Goal: Communication & Community: Answer question/provide support

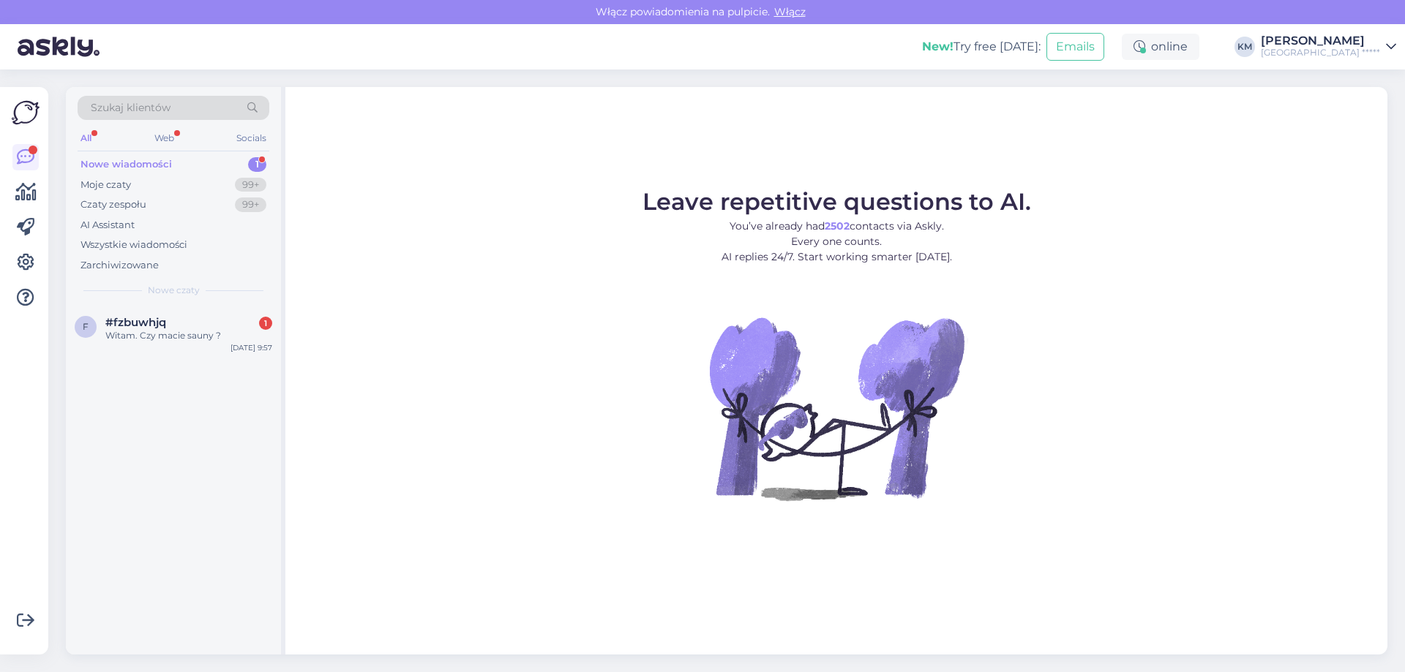
click at [180, 307] on div "f #fzbuwhjq 1 Witam. Czy macie sauny ? [DATE] 9:57" at bounding box center [173, 332] width 215 height 53
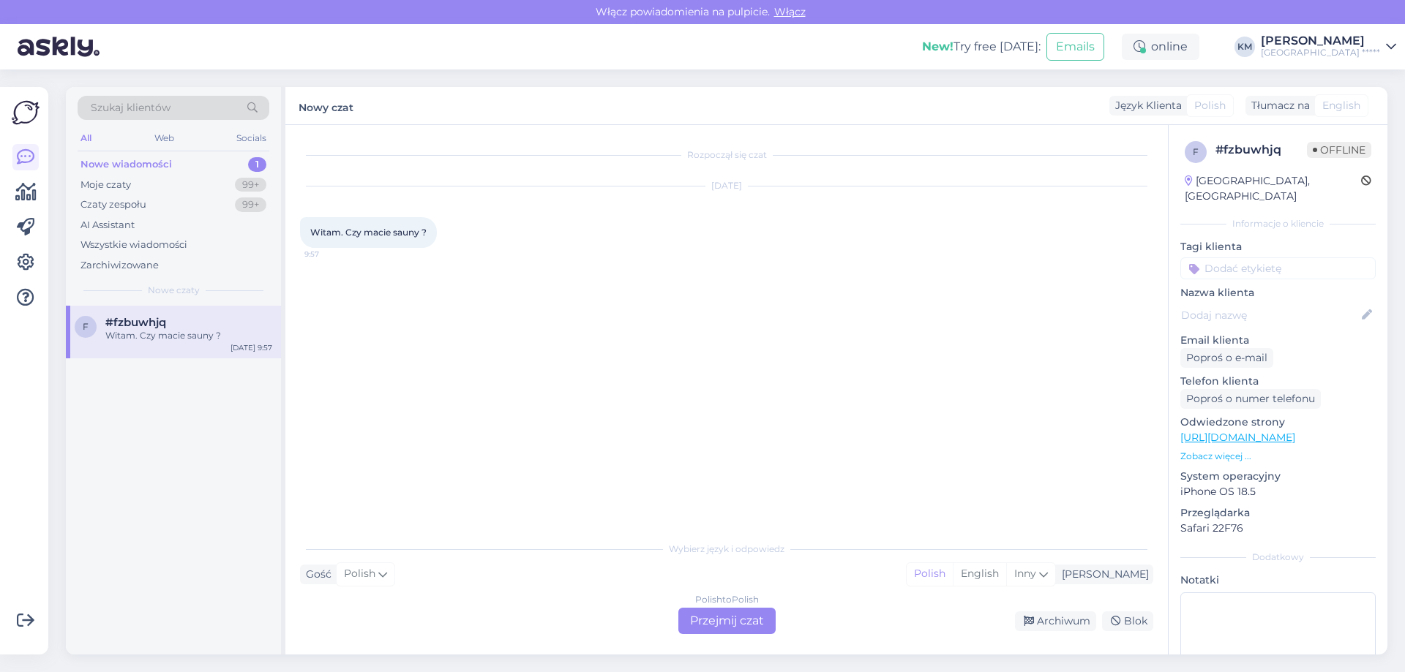
click at [739, 618] on div "Polish to Polish Przejmij czat" at bounding box center [726, 621] width 97 height 26
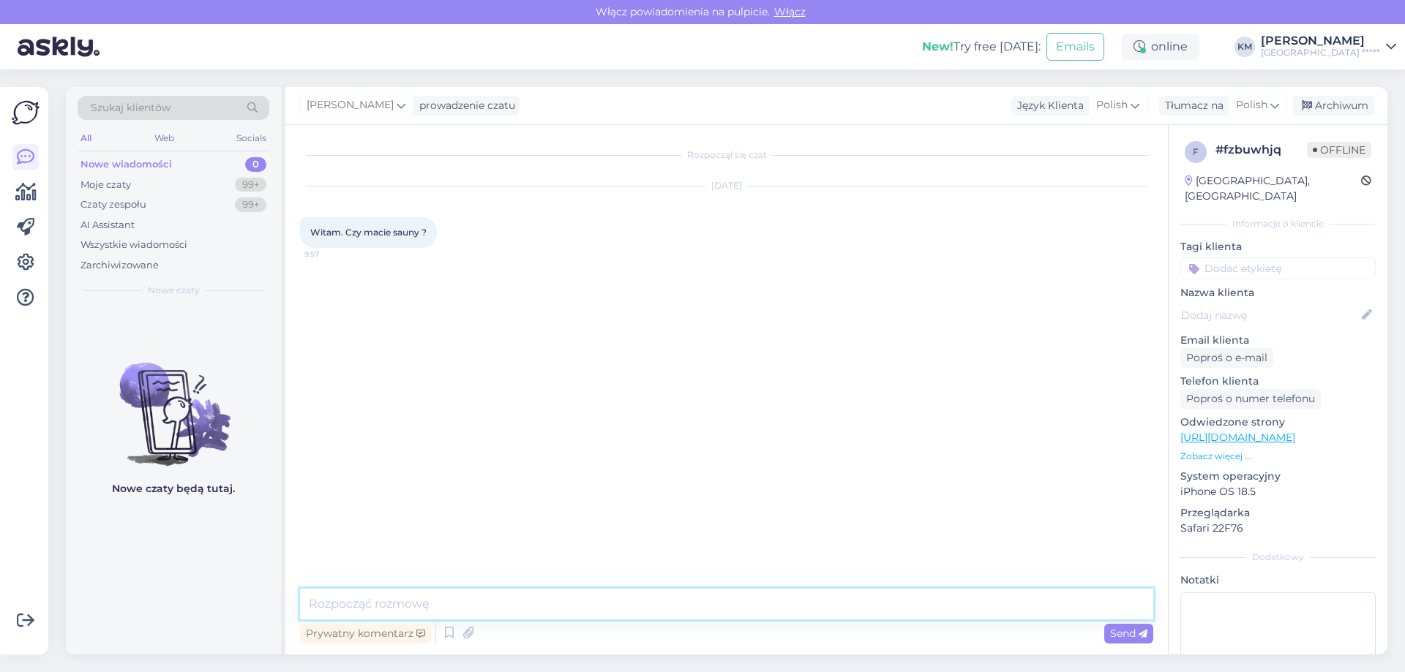
click at [763, 607] on textarea at bounding box center [726, 604] width 853 height 31
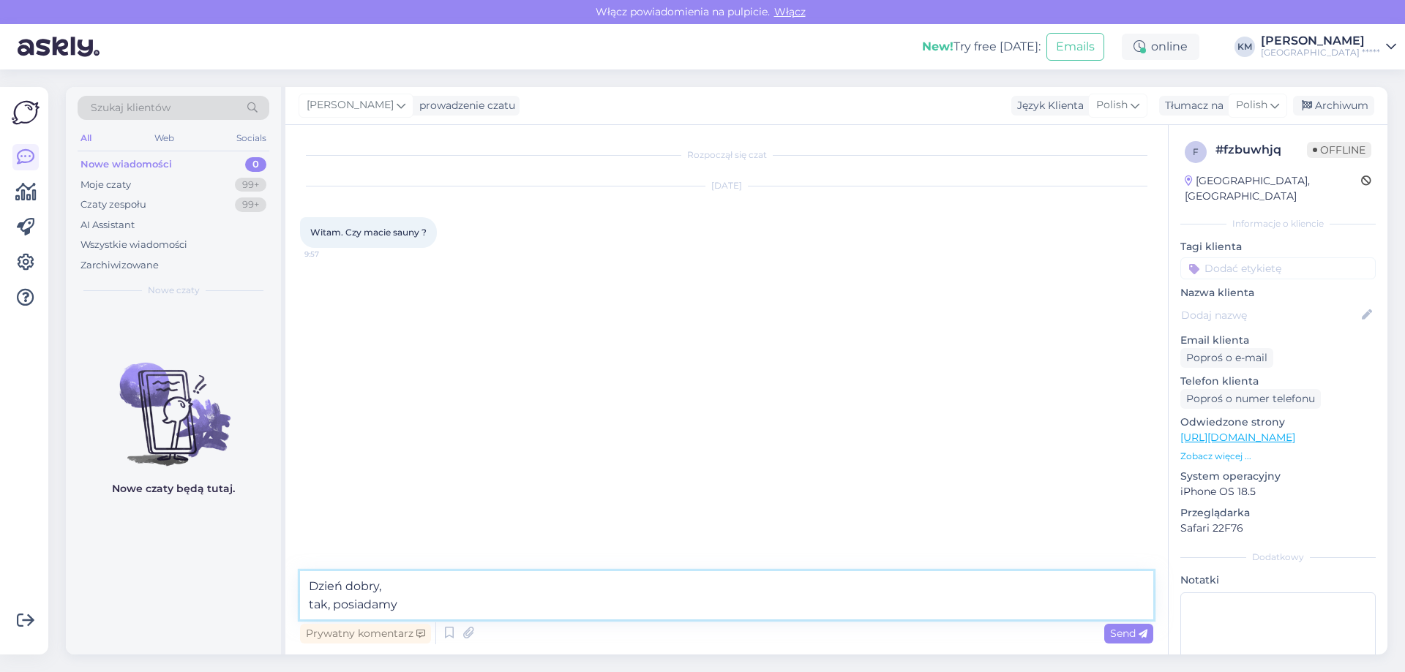
paste textarea "saunę suchą 80-90°Csauna sucha 70°C ([GEOGRAPHIC_DATA]), saunę parową 50°C, łaź…"
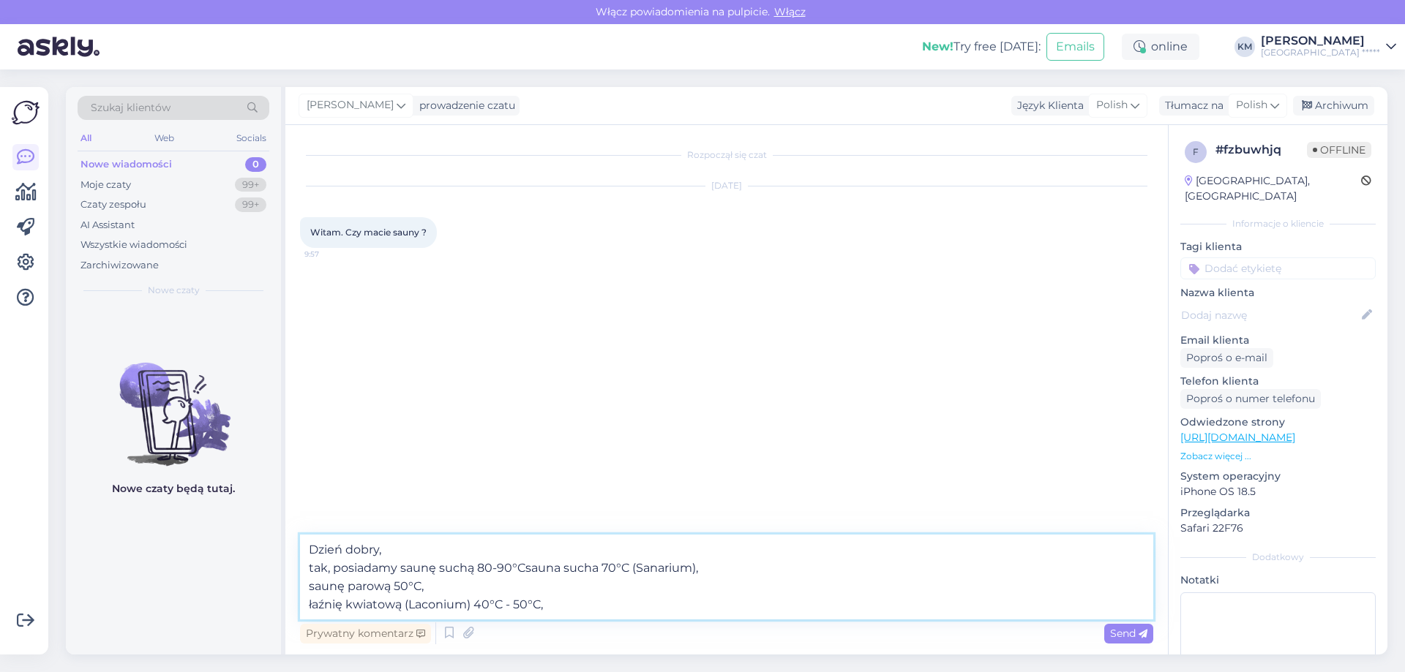
click at [525, 565] on textarea "Dzień dobry, tak, posiadamy saunę suchą 80-90°Csauna sucha 70°C (Sanarium), sau…" at bounding box center [726, 577] width 853 height 85
click at [403, 568] on textarea "Dzień dobry, tak, posiadamy saunę suchą 80-90°C sauna sucha 70°C (Sanarium), sa…" at bounding box center [726, 577] width 853 height 85
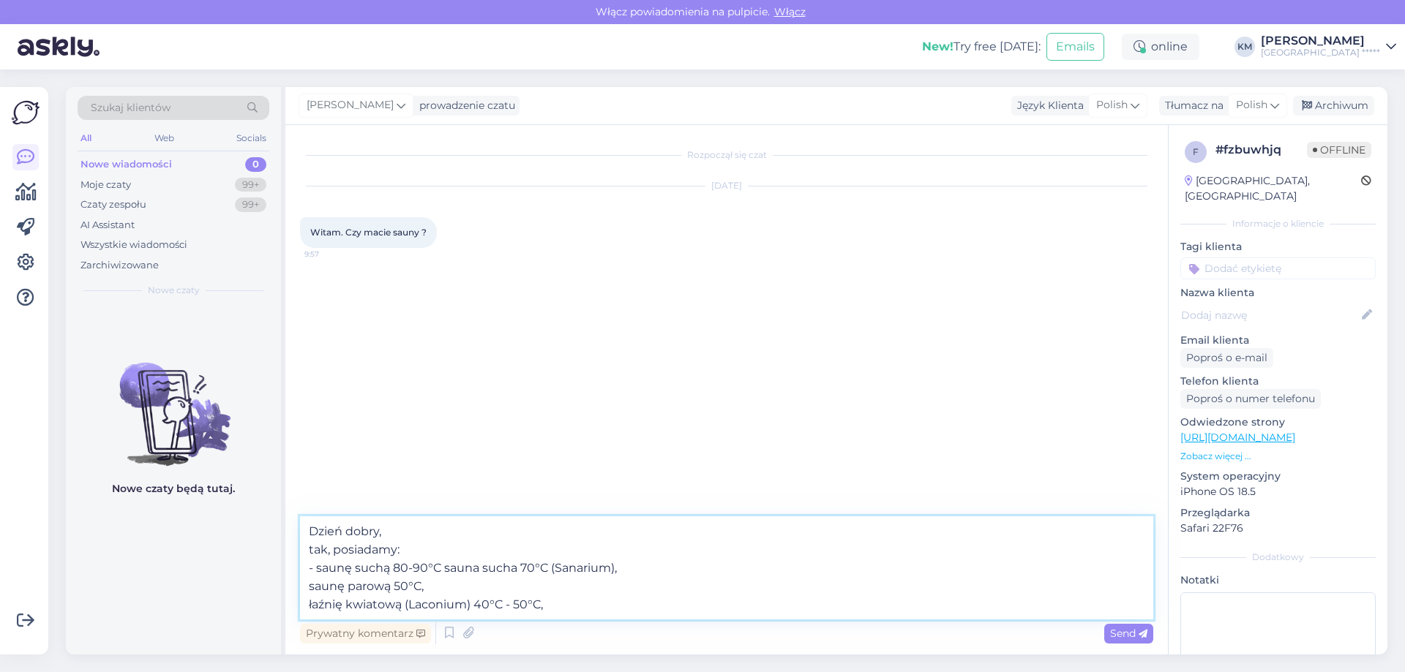
click at [441, 567] on textarea "Dzień dobry, tak, posiadamy: - saunę suchą 80-90°C sauna sucha 70°C (Sanarium),…" at bounding box center [726, 568] width 853 height 103
click at [307, 582] on textarea "Dzień dobry, tak, posiadamy: - saunę suchą 80-90°C sauna sucha 70°C (Sanarium),…" at bounding box center [726, 568] width 853 height 103
click at [308, 605] on textarea "Dzień dobry, tak, posiadamy: - saunę suchą 80-90°C sauna sucha 70°C (Sanarium),…" at bounding box center [726, 568] width 853 height 103
click at [591, 558] on textarea "Dzień dobry, tak, posiadamy: - saunę suchą 80-90°C sauna sucha 70°C (Sanarium),…" at bounding box center [726, 568] width 853 height 103
type textarea "Dzień dobry, tak, posiadamy: - saunę suchą 80-90°C sauna sucha 70°C (Sanarium),…"
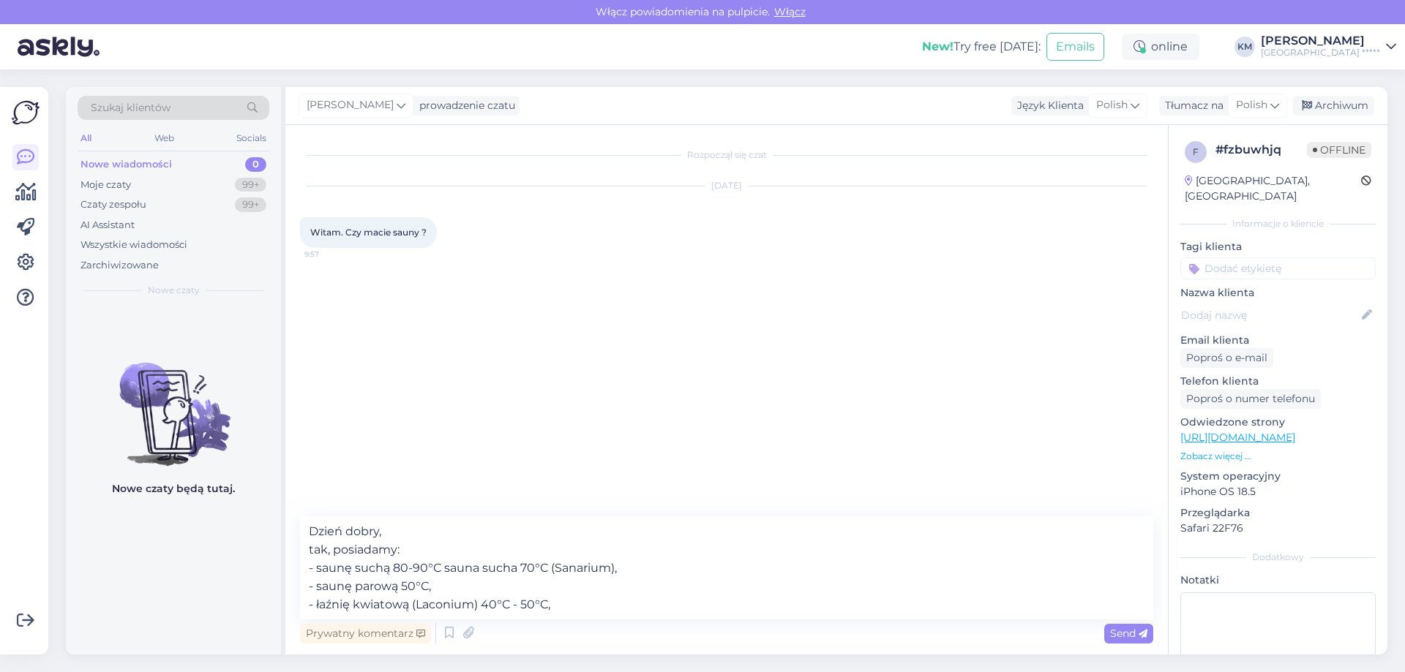
click at [1128, 642] on div "Send" at bounding box center [1128, 634] width 49 height 20
